Goal: Task Accomplishment & Management: Manage account settings

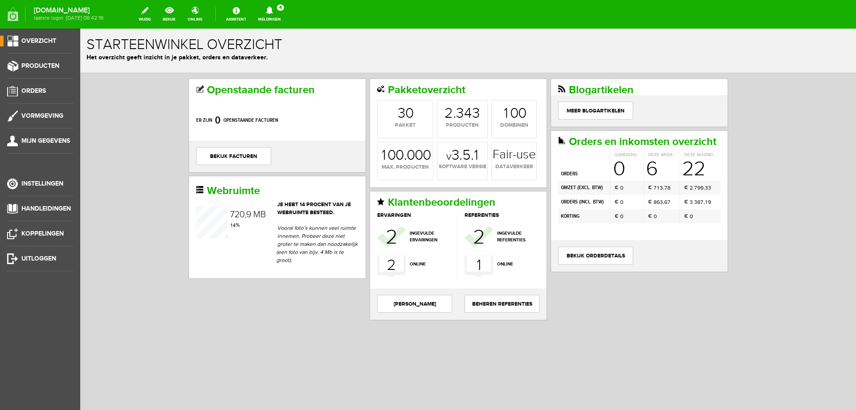
click at [281, 14] on icon at bounding box center [269, 10] width 23 height 8
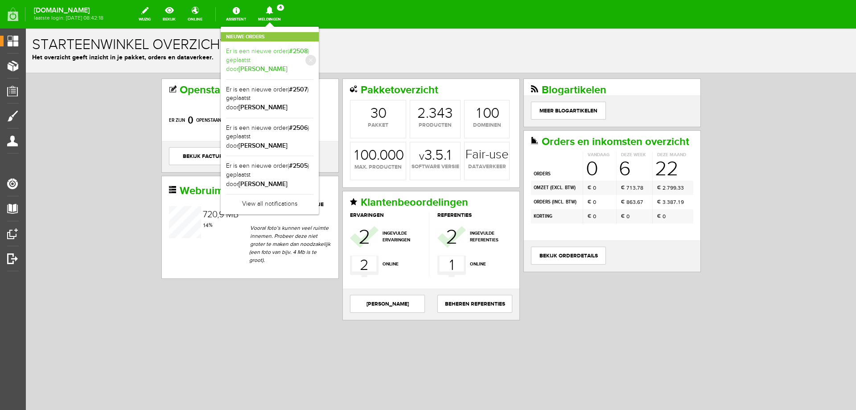
click at [287, 54] on link "Er is een nieuwe order( #2508 ) geplaatst door [PERSON_NAME]" at bounding box center [269, 60] width 87 height 27
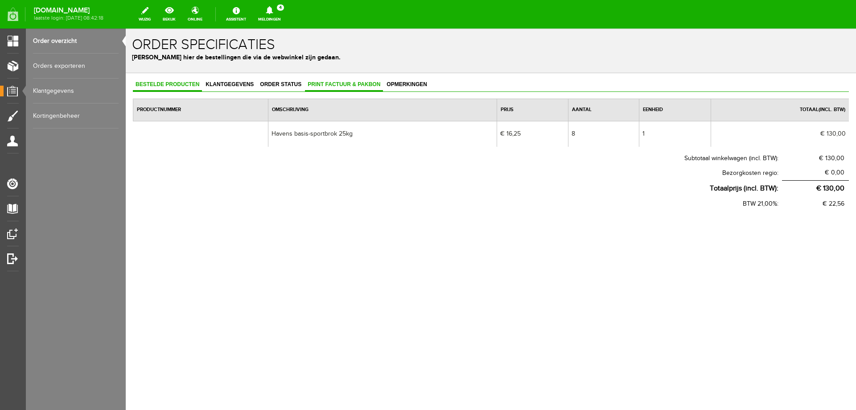
click at [332, 86] on span "Print factuur & pakbon" at bounding box center [344, 84] width 78 height 6
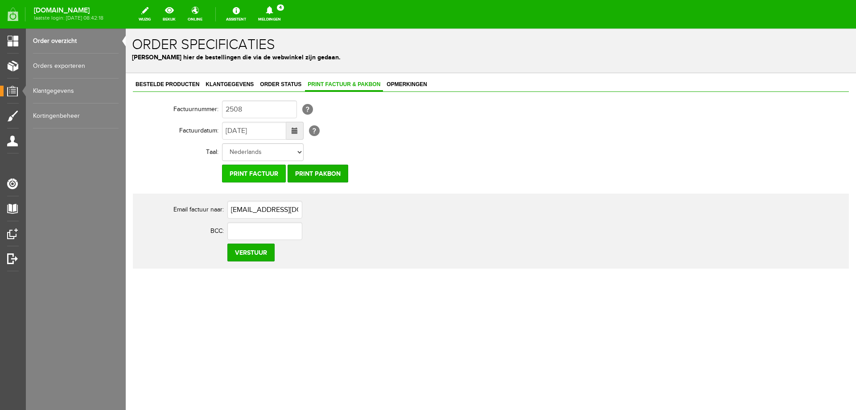
click at [261, 172] on input "Print factuur" at bounding box center [254, 173] width 64 height 18
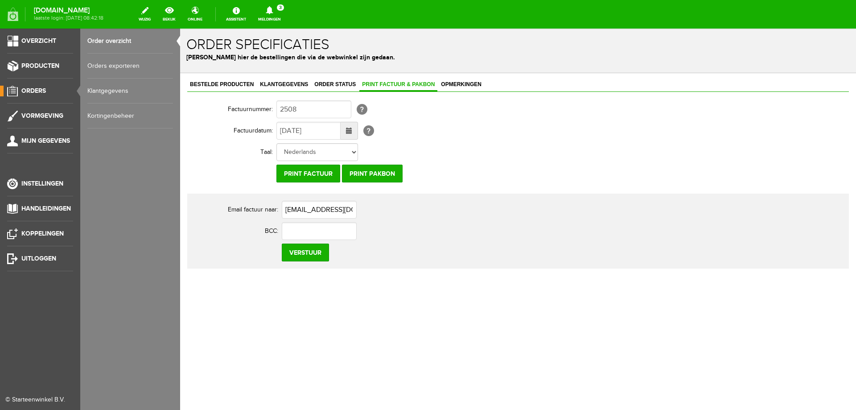
click at [36, 91] on span "Orders" at bounding box center [33, 91] width 25 height 8
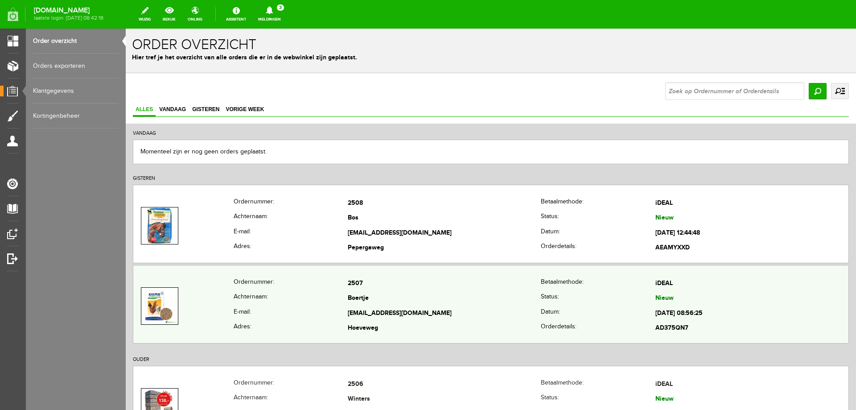
click at [327, 288] on th "Ordernummer:" at bounding box center [291, 283] width 115 height 15
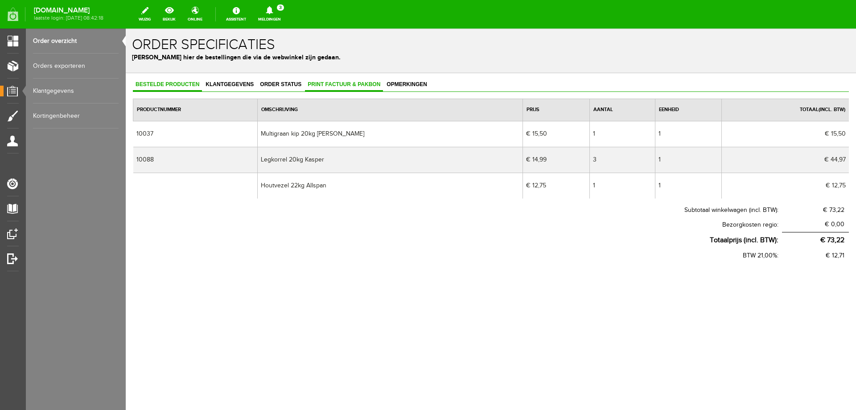
click at [323, 84] on span "Print factuur & pakbon" at bounding box center [344, 84] width 78 height 6
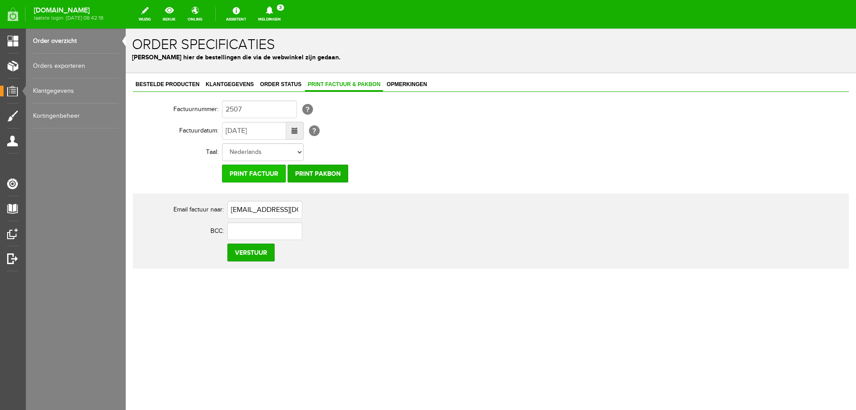
click at [255, 175] on input "Print factuur" at bounding box center [254, 173] width 64 height 18
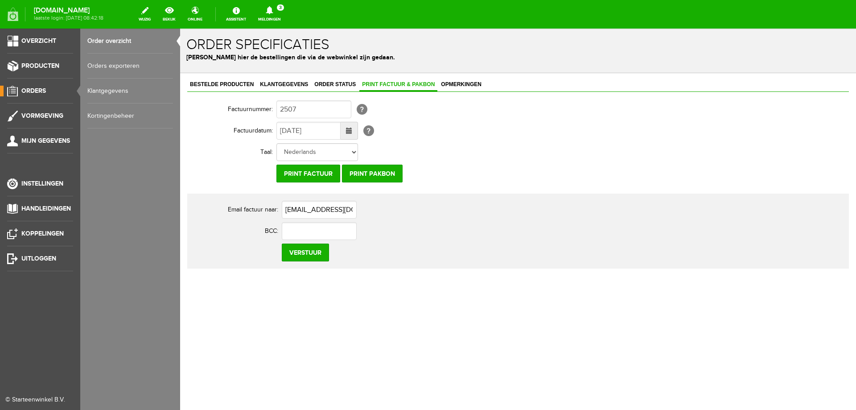
click at [27, 94] on span "Orders" at bounding box center [33, 91] width 25 height 8
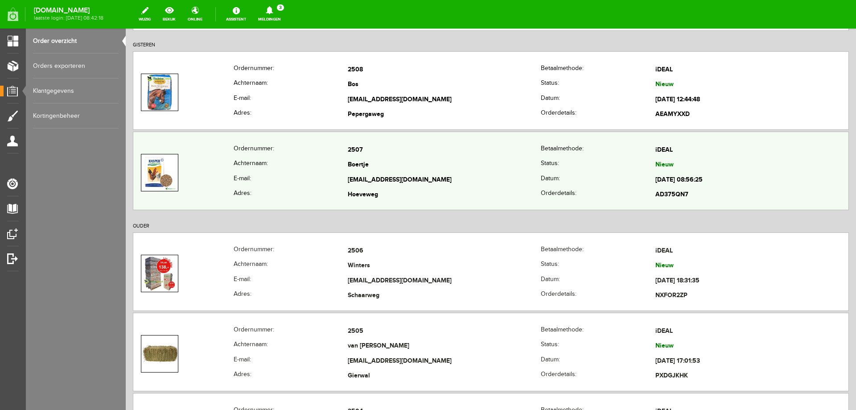
scroll to position [134, 0]
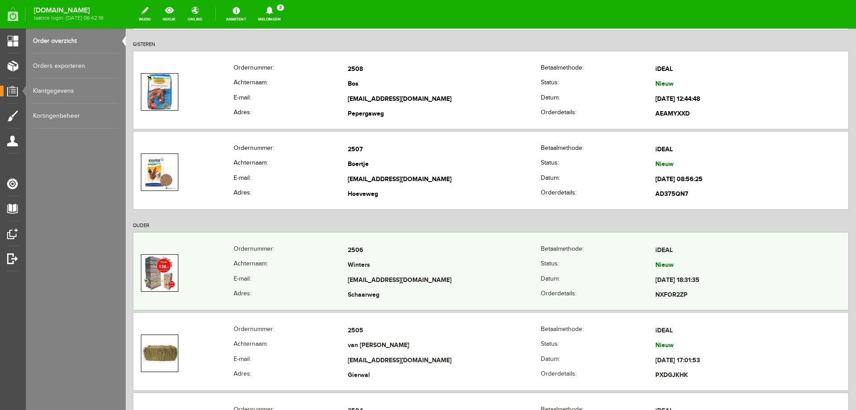
click at [325, 275] on th "E-mail:" at bounding box center [291, 280] width 115 height 15
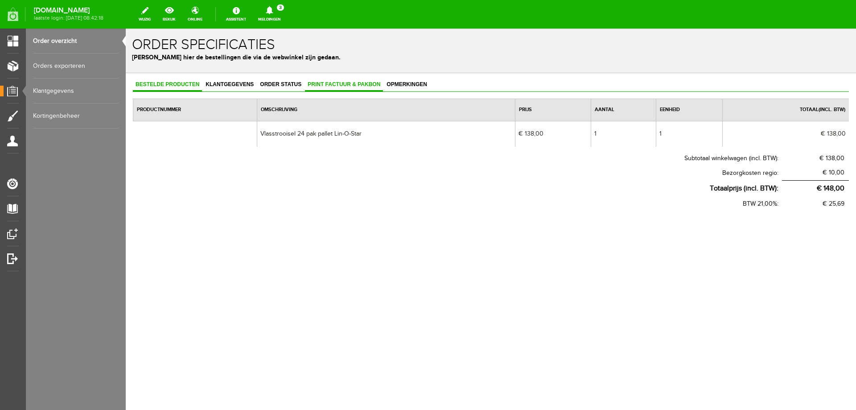
click at [325, 85] on span "Print factuur & pakbon" at bounding box center [344, 84] width 78 height 6
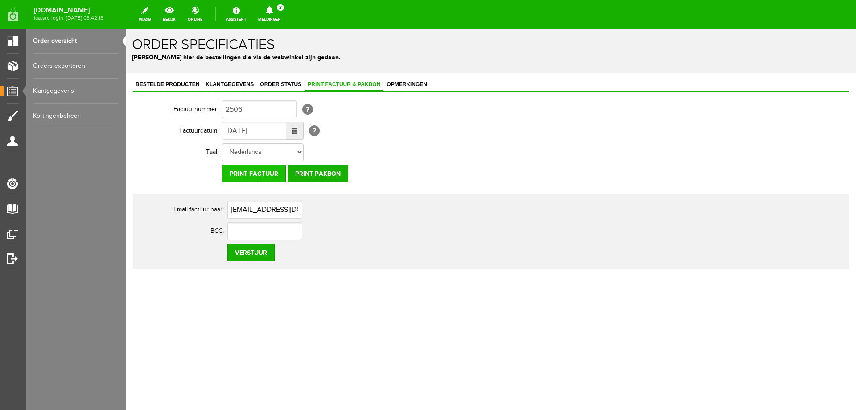
click at [252, 174] on input "Print factuur" at bounding box center [254, 173] width 64 height 18
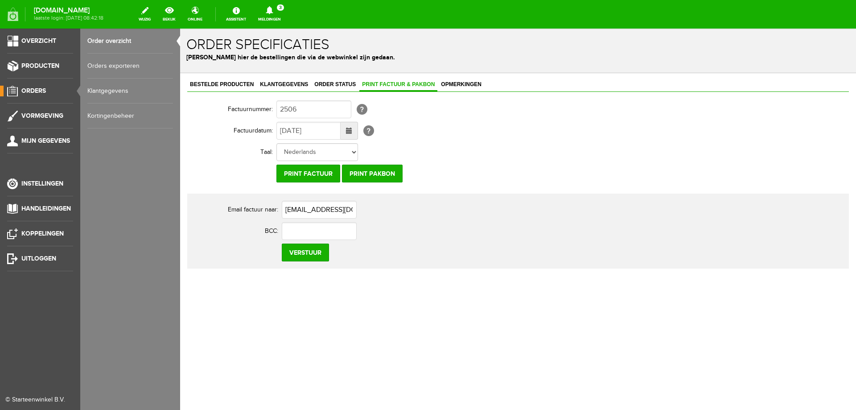
click at [29, 89] on span "Orders" at bounding box center [33, 91] width 25 height 8
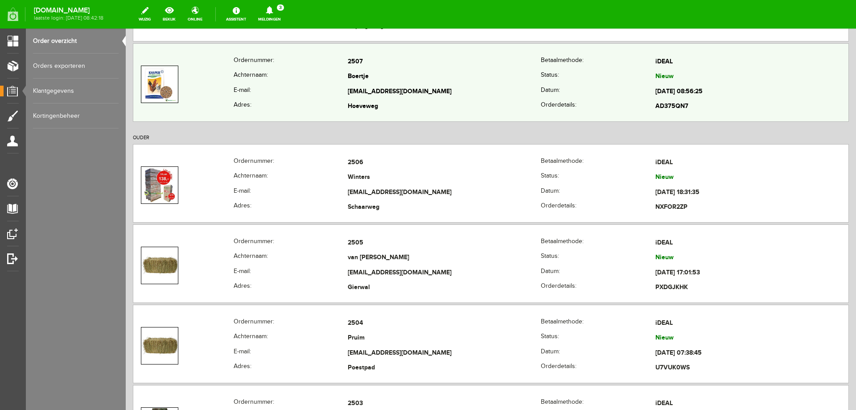
scroll to position [223, 0]
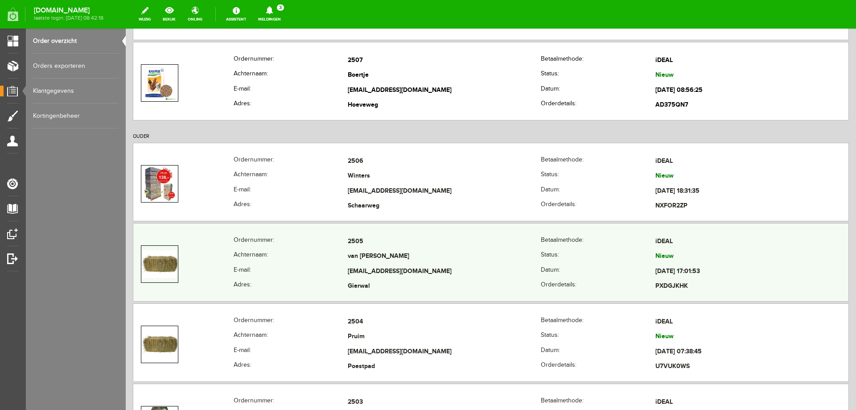
click at [317, 256] on th "Achternaam:" at bounding box center [291, 256] width 115 height 15
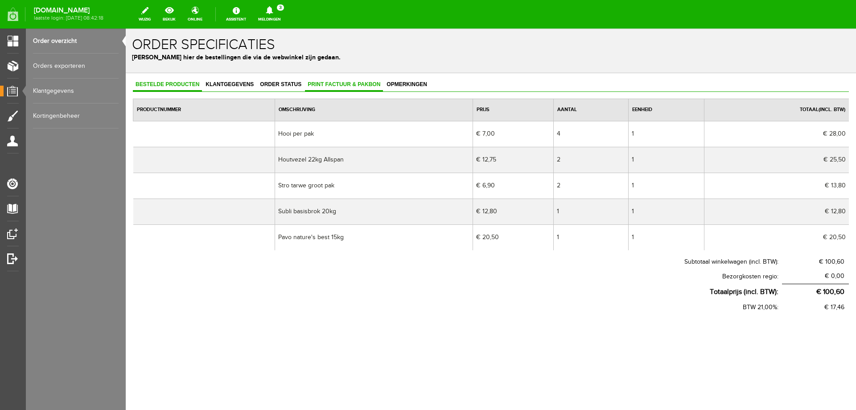
click at [338, 90] on link "Print factuur & pakbon" at bounding box center [344, 84] width 78 height 13
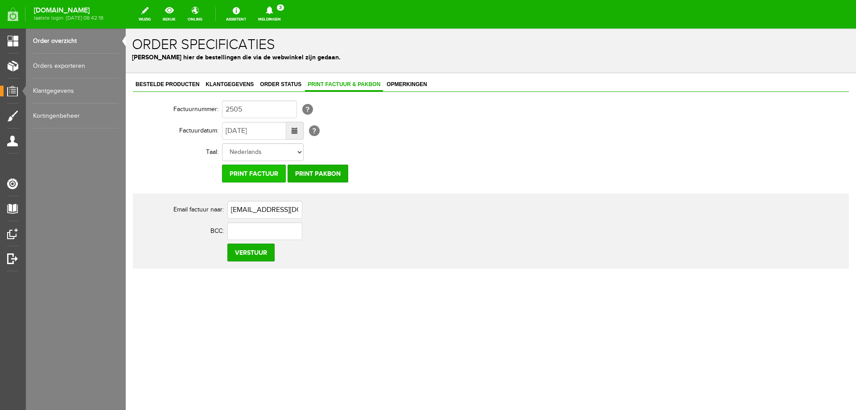
click at [246, 176] on input "Print factuur" at bounding box center [254, 173] width 64 height 18
click at [281, 13] on icon at bounding box center [269, 10] width 23 height 8
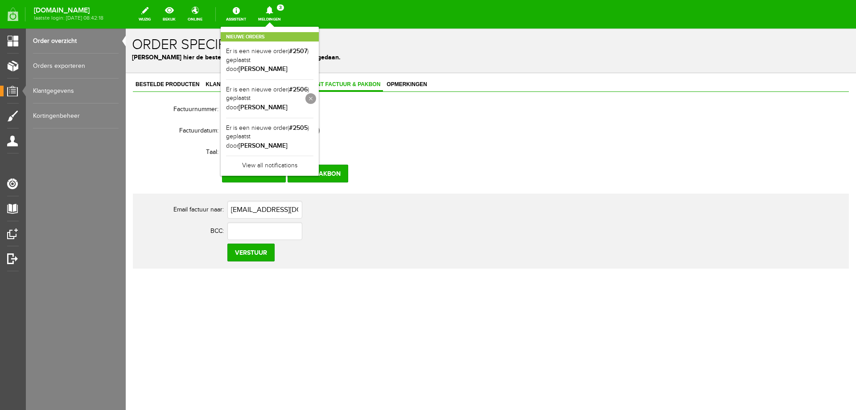
click at [0, 0] on link at bounding box center [0, 0] width 0 height 0
click at [316, 56] on link at bounding box center [310, 60] width 11 height 11
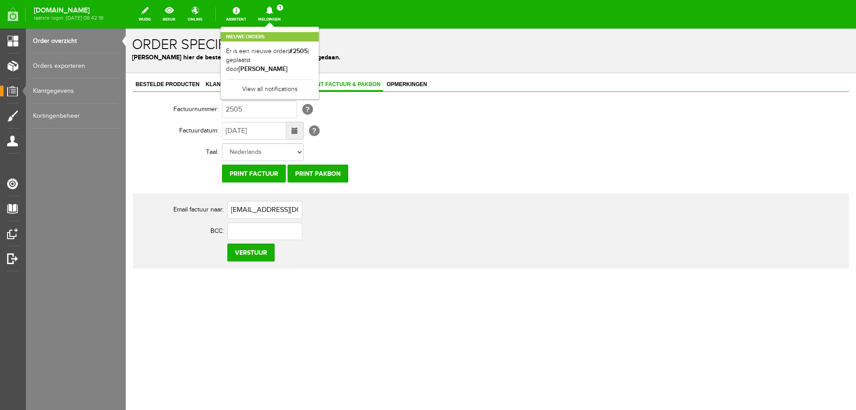
click at [0, 0] on link at bounding box center [0, 0] width 0 height 0
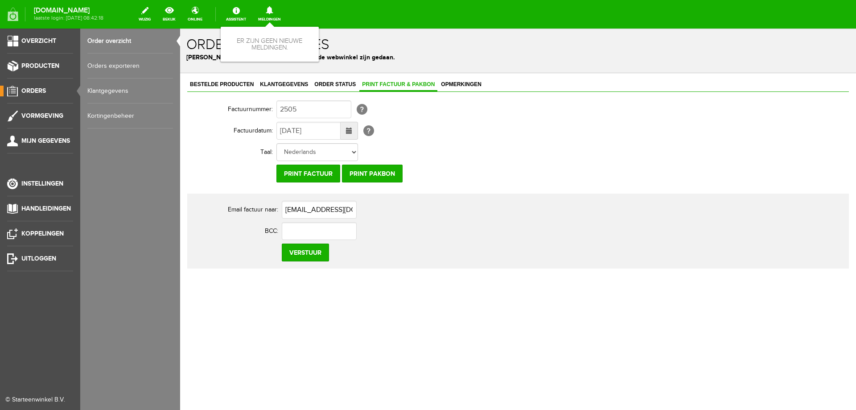
click at [26, 88] on span "Orders" at bounding box center [33, 91] width 25 height 8
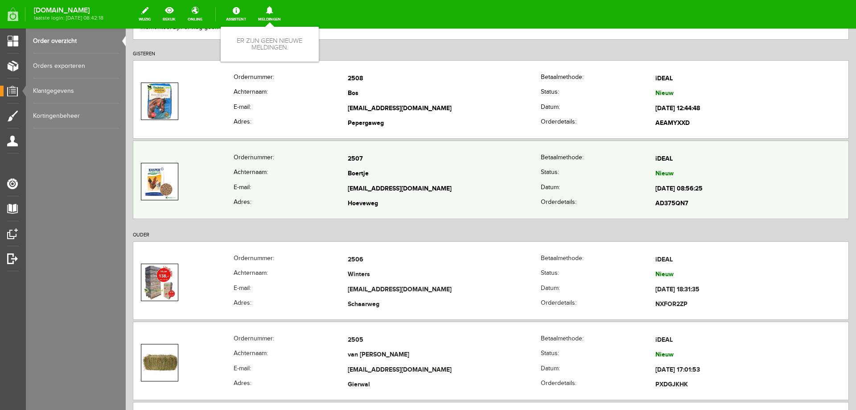
scroll to position [134, 0]
